Goal: Task Accomplishment & Management: Manage account settings

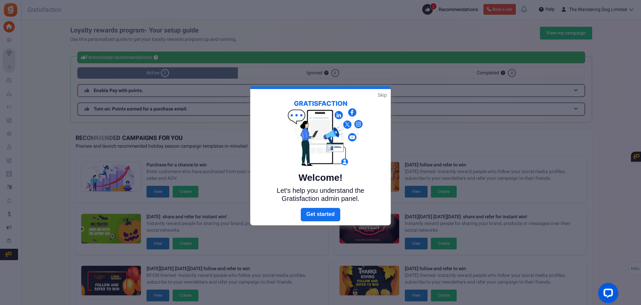
click at [382, 94] on link "Skip" at bounding box center [382, 95] width 9 height 7
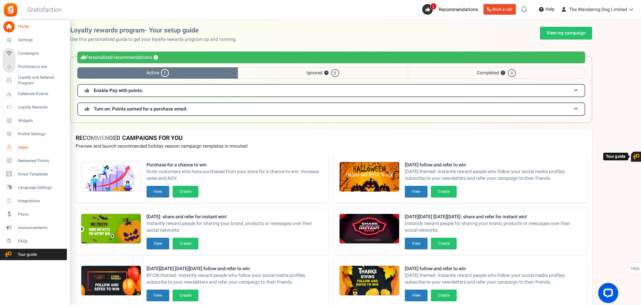
click at [20, 145] on span "Users" at bounding box center [41, 147] width 47 height 6
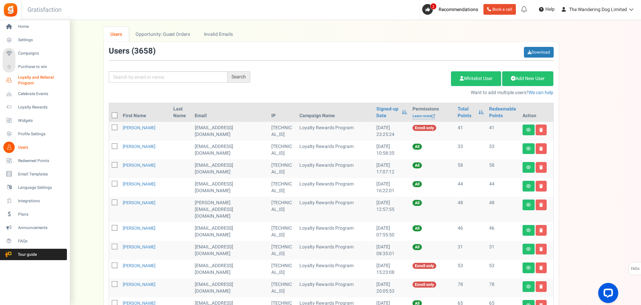
click at [25, 80] on span "Loyalty and Referral Program" at bounding box center [42, 80] width 49 height 11
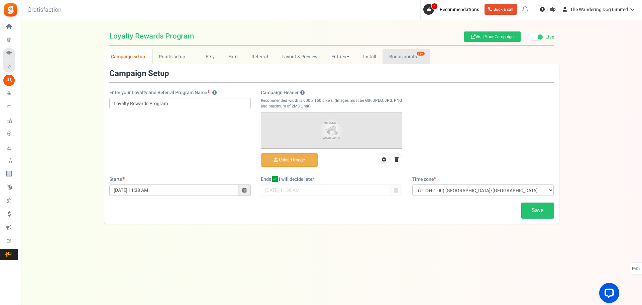
click at [405, 57] on link "Bonus points New" at bounding box center [407, 56] width 48 height 15
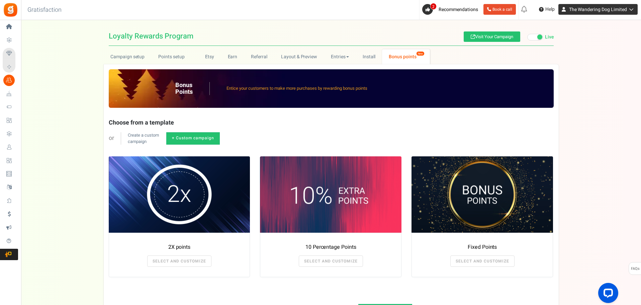
click at [604, 10] on span "The Wandering Dog Limited" at bounding box center [598, 9] width 58 height 7
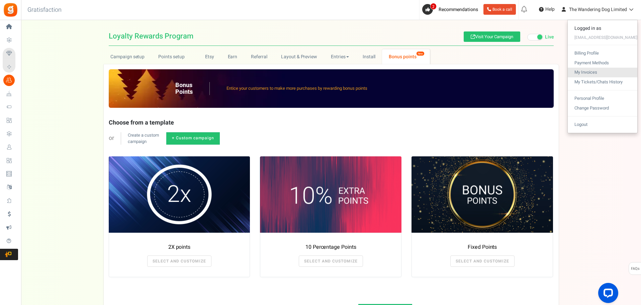
click at [592, 72] on link "My Invoices" at bounding box center [603, 73] width 70 height 10
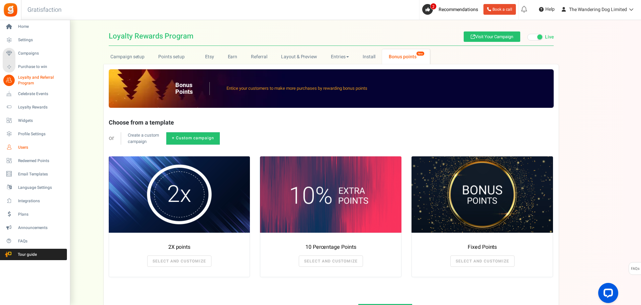
click at [22, 146] on span "Users" at bounding box center [41, 147] width 47 height 6
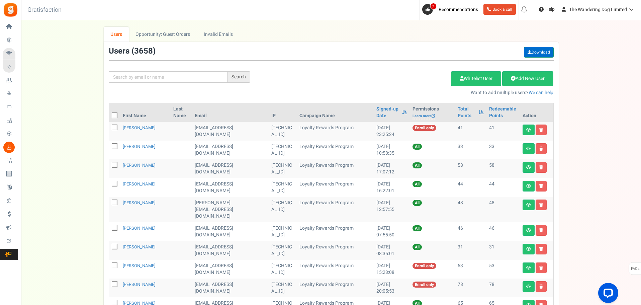
click at [535, 52] on link "Download" at bounding box center [539, 52] width 30 height 11
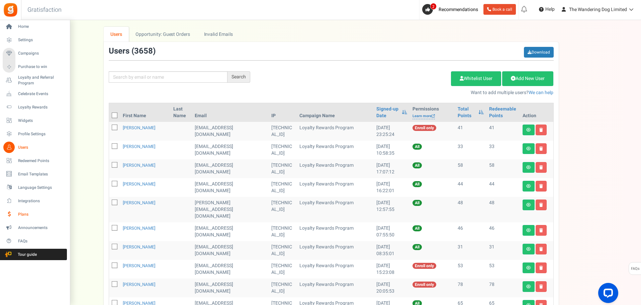
click at [20, 213] on span "Plans" at bounding box center [41, 214] width 47 height 6
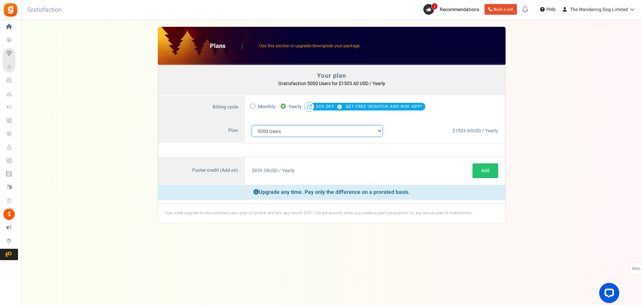
click at [339, 130] on select "100 Users 200 Users 500 Users 1000 Users 2000 Users 3000 Users 4000 Users 5000 …" at bounding box center [317, 130] width 131 height 11
click at [252, 125] on select "100 Users 200 Users 500 Users 1000 Users 2000 Users 3000 Users 4000 Users 5000 …" at bounding box center [317, 130] width 131 height 11
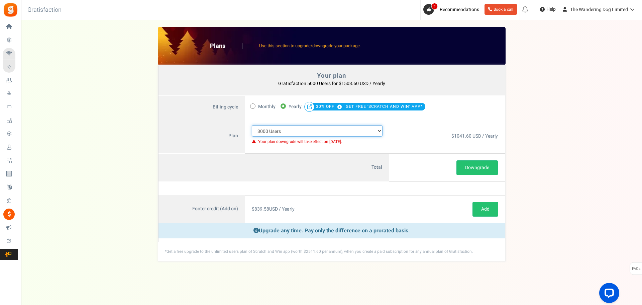
click at [308, 131] on select "100 Users 200 Users 500 Users 1000 Users 2000 Users 3000 Users 4000 Users 5000 …" at bounding box center [317, 130] width 131 height 11
click at [252, 125] on select "100 Users 200 Users 500 Users 1000 Users 2000 Users 3000 Users 4000 Users 5000 …" at bounding box center [317, 130] width 131 height 11
click at [304, 132] on select "100 Users 200 Users 500 Users 1000 Users 2000 Users 3000 Users 4000 Users 5000 …" at bounding box center [317, 130] width 131 height 11
click at [252, 125] on select "100 Users 200 Users 500 Users 1000 Users 2000 Users 3000 Users 4000 Users 5000 …" at bounding box center [317, 130] width 131 height 11
click at [296, 132] on select "100 Users 200 Users 500 Users 1000 Users 2000 Users 3000 Users 4000 Users 5000 …" at bounding box center [317, 130] width 131 height 11
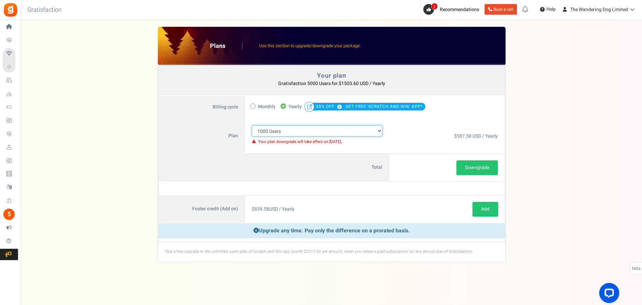
select select "711"
click at [252, 125] on select "100 Users 200 Users 500 Users 1000 Users 2000 Users 3000 Users 4000 Users 5000 …" at bounding box center [317, 130] width 131 height 11
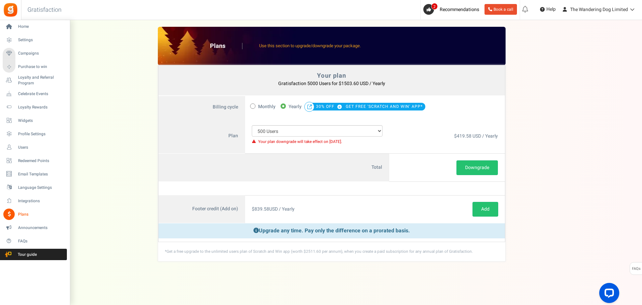
click at [23, 213] on span "Plans" at bounding box center [41, 214] width 47 height 6
click at [25, 198] on span "Integrations" at bounding box center [41, 201] width 47 height 6
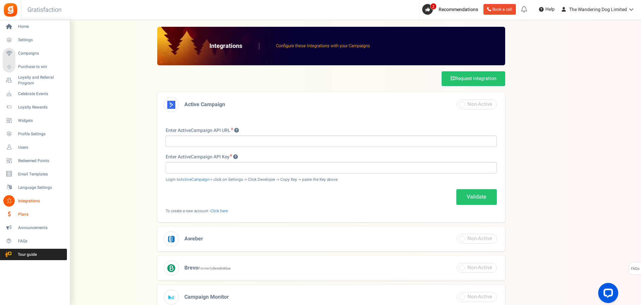
click at [23, 213] on span "Plans" at bounding box center [41, 214] width 47 height 6
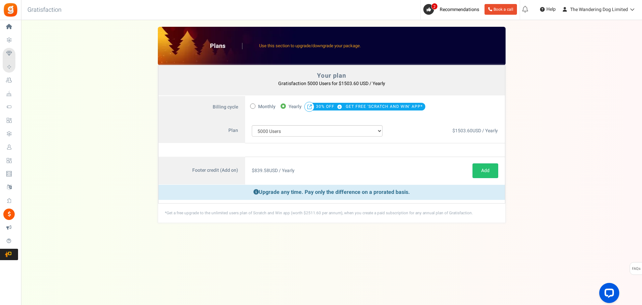
click at [100, 142] on div "Your plan - Gratisfaction 5000 Users : $1503.60 USD / Yearly Coupon [[]] Plans …" at bounding box center [332, 125] width 608 height 196
click at [556, 111] on div "Your plan - Gratisfaction 5000 Users : $1503.60 USD / Yearly Coupon [[]] Plans …" at bounding box center [332, 125] width 608 height 196
click at [586, 9] on span "The Wandering Dog Limited" at bounding box center [599, 9] width 58 height 7
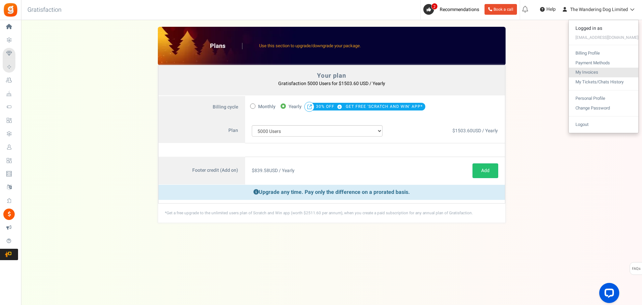
click at [600, 74] on link "My Invoices" at bounding box center [604, 73] width 70 height 10
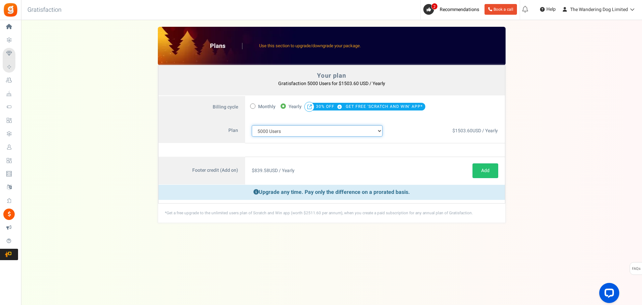
click at [354, 131] on select "100 Users 200 Users 500 Users 1000 Users 2000 Users 3000 Users 4000 Users 5000 …" at bounding box center [317, 130] width 131 height 11
click at [252, 125] on select "100 Users 200 Users 500 Users 1000 Users 2000 Users 3000 Users 4000 Users 5000 …" at bounding box center [317, 130] width 131 height 11
click at [312, 132] on select "100 Users 200 Users 500 Users 1000 Users 2000 Users 3000 Users 4000 Users 5000 …" at bounding box center [317, 130] width 131 height 11
click at [252, 125] on select "100 Users 200 Users 500 Users 1000 Users 2000 Users 3000 Users 4000 Users 5000 …" at bounding box center [317, 130] width 131 height 11
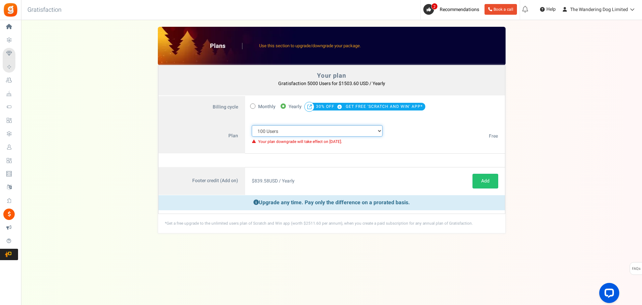
click at [308, 132] on select "100 Users 200 Users 500 Users 1000 Users 2000 Users 3000 Users 4000 Users 5000 …" at bounding box center [317, 130] width 131 height 11
click at [252, 125] on select "100 Users 200 Users 500 Users 1000 Users 2000 Users 3000 Users 4000 Users 5000 …" at bounding box center [317, 130] width 131 height 11
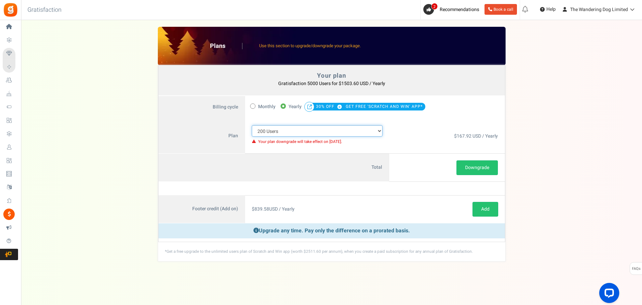
click at [307, 132] on select "100 Users 200 Users 500 Users 1000 Users 2000 Users 3000 Users 4000 Users 5000 …" at bounding box center [317, 130] width 131 height 11
click at [252, 125] on select "100 Users 200 Users 500 Users 1000 Users 2000 Users 3000 Users 4000 Users 5000 …" at bounding box center [317, 130] width 131 height 11
click at [305, 131] on select "100 Users 200 Users 500 Users 1000 Users 2000 Users 3000 Users 4000 Users 5000 …" at bounding box center [317, 130] width 131 height 11
click at [570, 138] on div "Your plan - Gratisfaction 5000 Users : $1503.60 USD / Yearly Coupon [[]] Plans …" at bounding box center [332, 144] width 608 height 234
click at [308, 131] on select "100 Users 200 Users 500 Users 1000 Users 2000 Users 3000 Users 4000 Users 5000 …" at bounding box center [317, 130] width 131 height 11
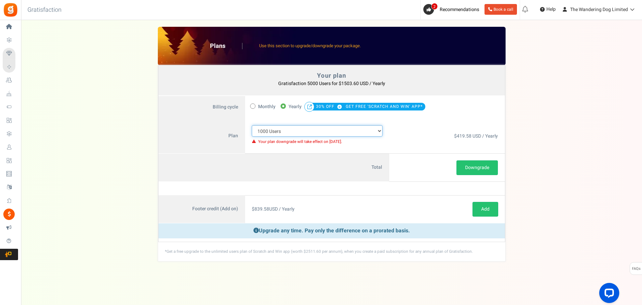
click at [252, 125] on select "100 Users 200 Users 500 Users 1000 Users 2000 Users 3000 Users 4000 Users 5000 …" at bounding box center [317, 130] width 131 height 11
click at [309, 131] on select "100 Users 200 Users 500 Users 1000 Users 2000 Users 3000 Users 4000 Users 5000 …" at bounding box center [317, 130] width 131 height 11
select select "712"
click at [252, 125] on select "100 Users 200 Users 500 Users 1000 Users 2000 Users 3000 Users 4000 Users 5000 …" at bounding box center [317, 130] width 131 height 11
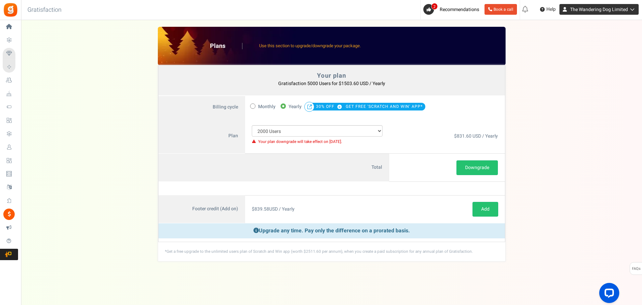
click at [591, 9] on span "The Wandering Dog Limited" at bounding box center [599, 9] width 58 height 7
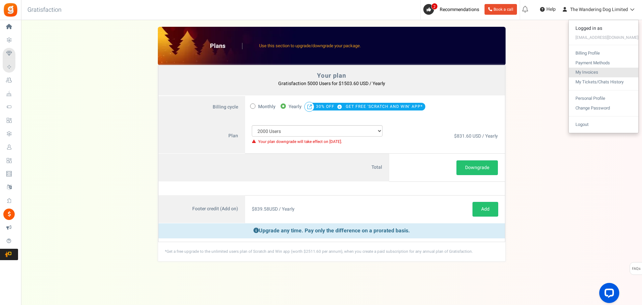
click at [595, 73] on link "My Invoices" at bounding box center [604, 73] width 70 height 10
